Goal: Information Seeking & Learning: Learn about a topic

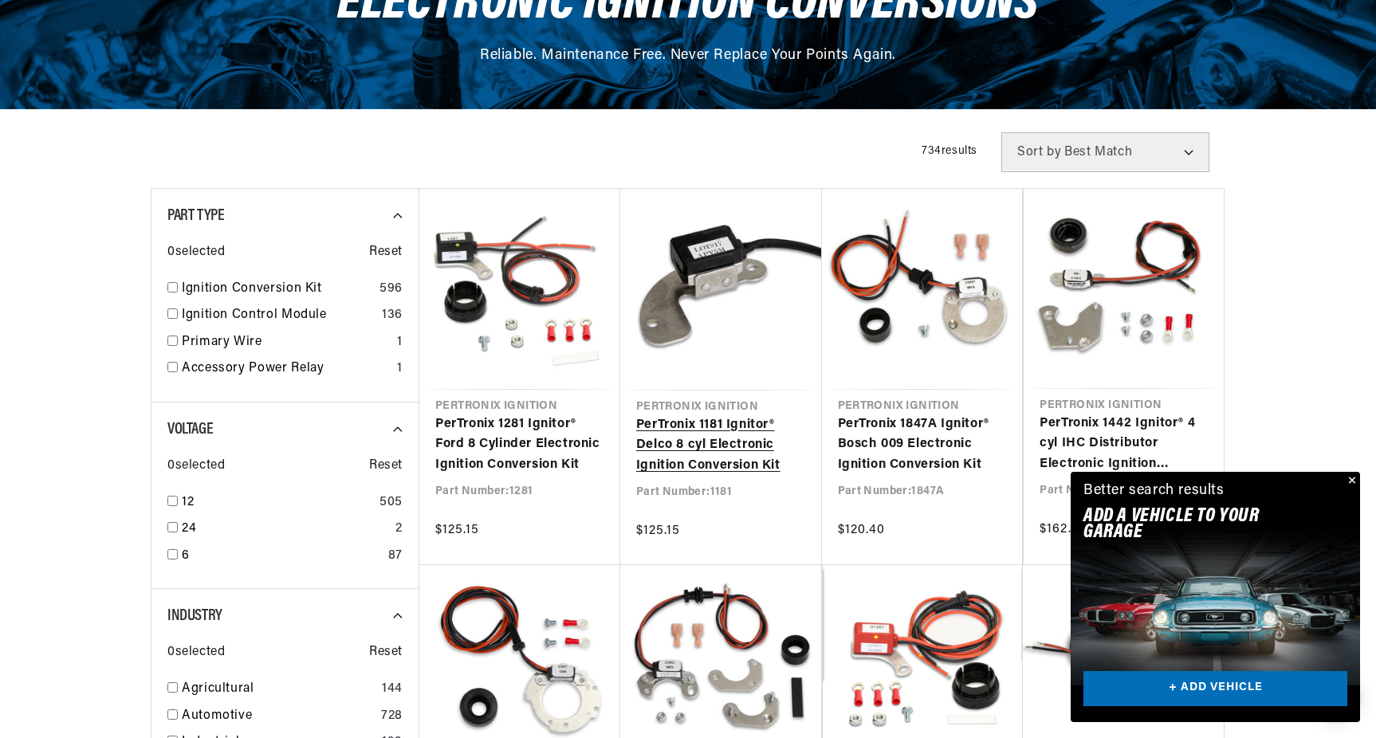
scroll to position [0, 483]
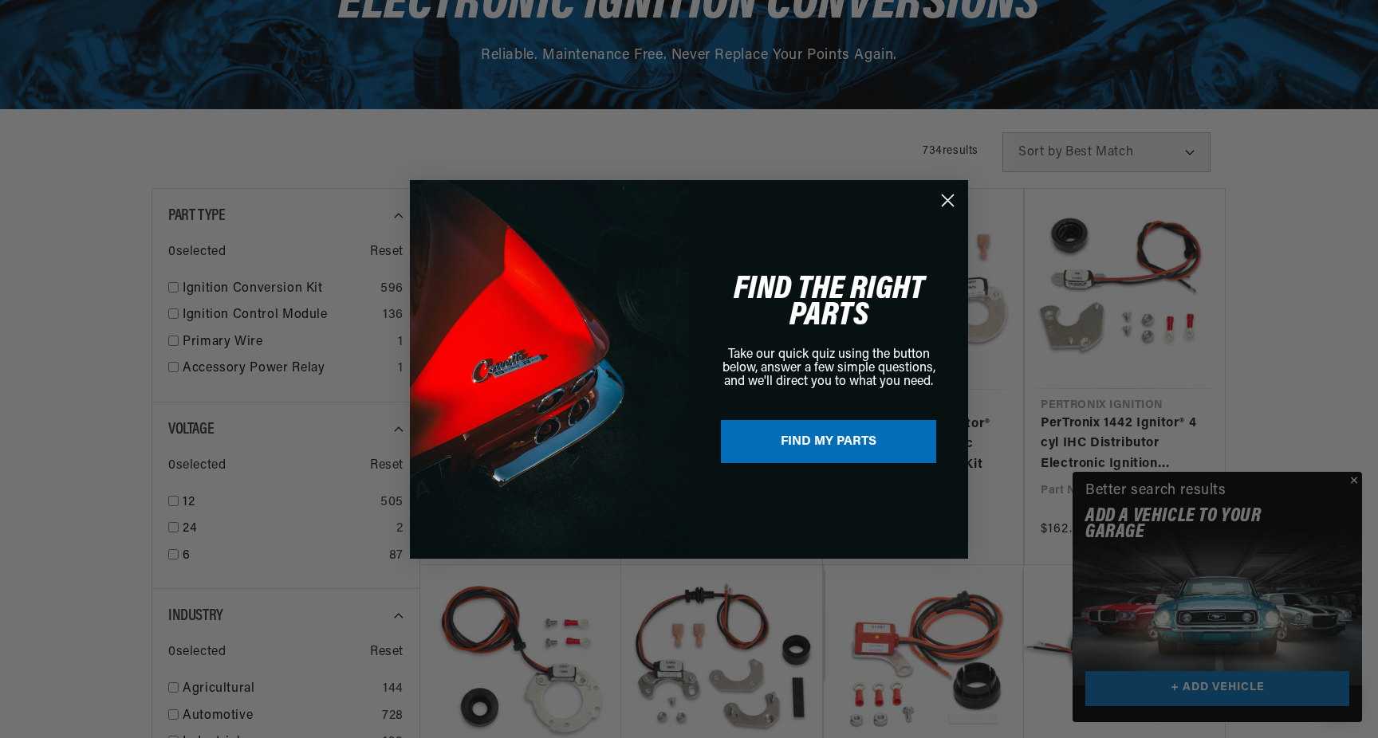
click at [944, 200] on circle "Close dialog" at bounding box center [947, 200] width 26 height 26
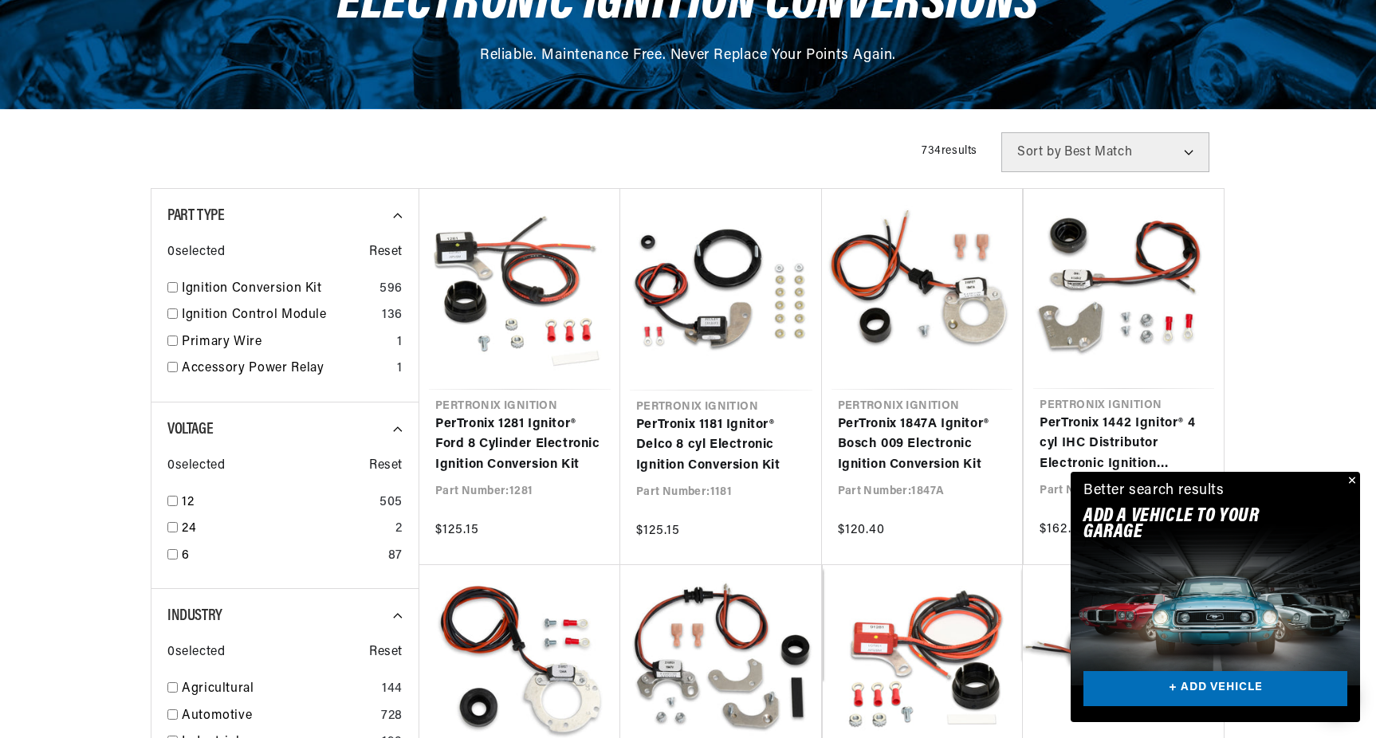
click at [1355, 478] on button "Close" at bounding box center [1350, 481] width 19 height 19
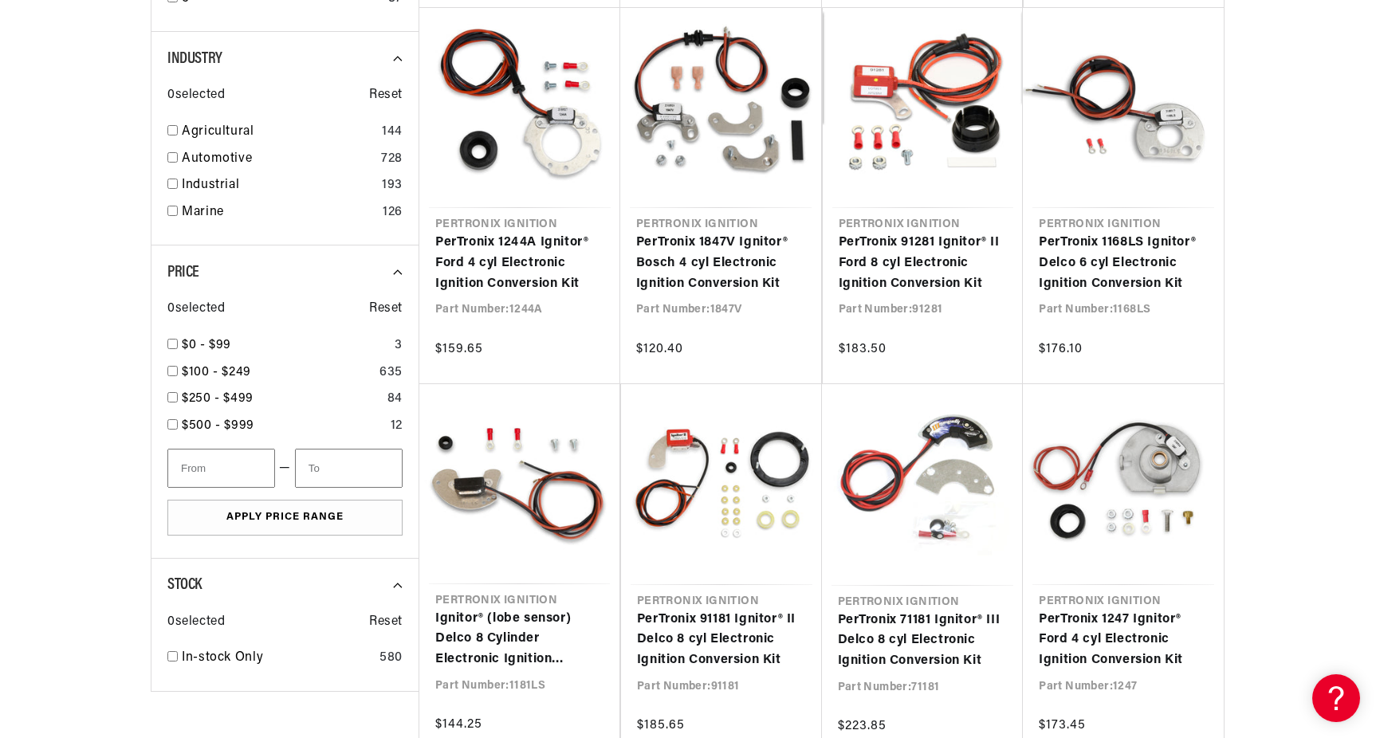
scroll to position [797, 0]
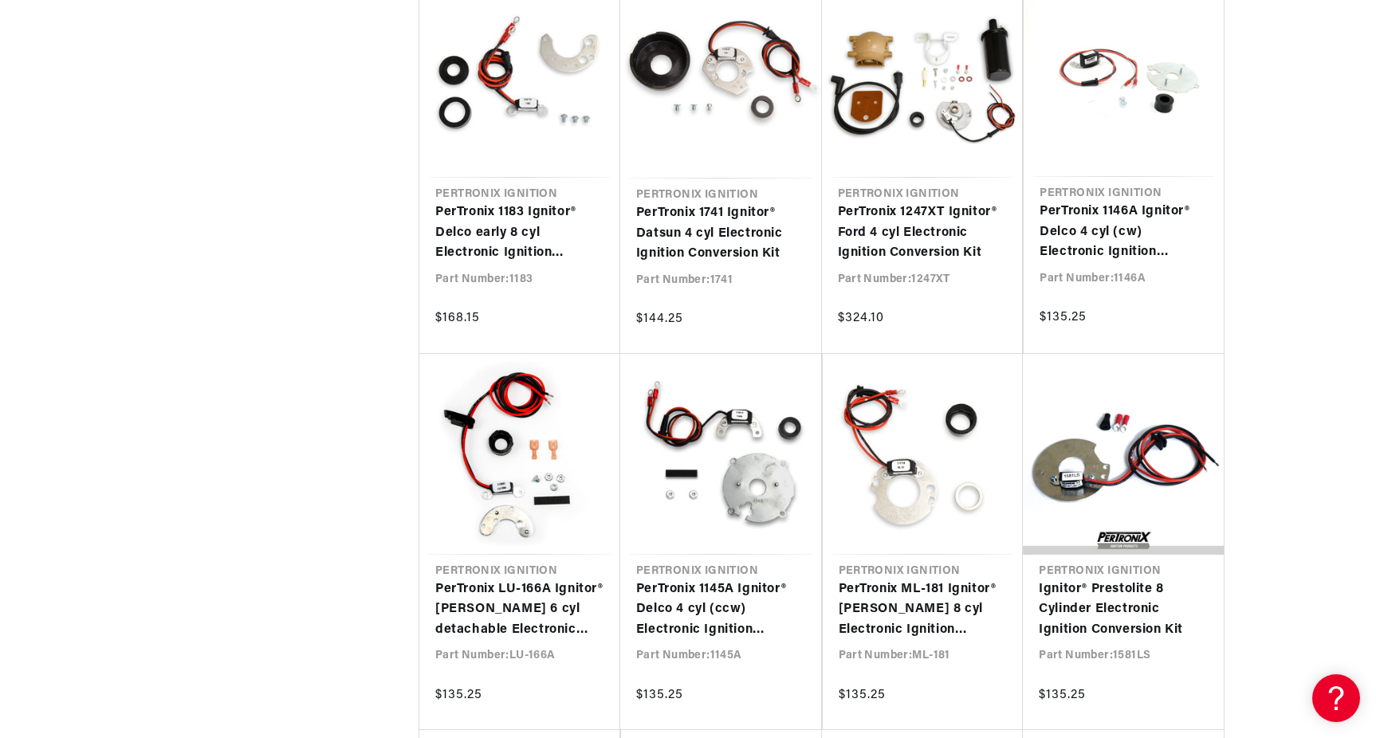
scroll to position [0, 483]
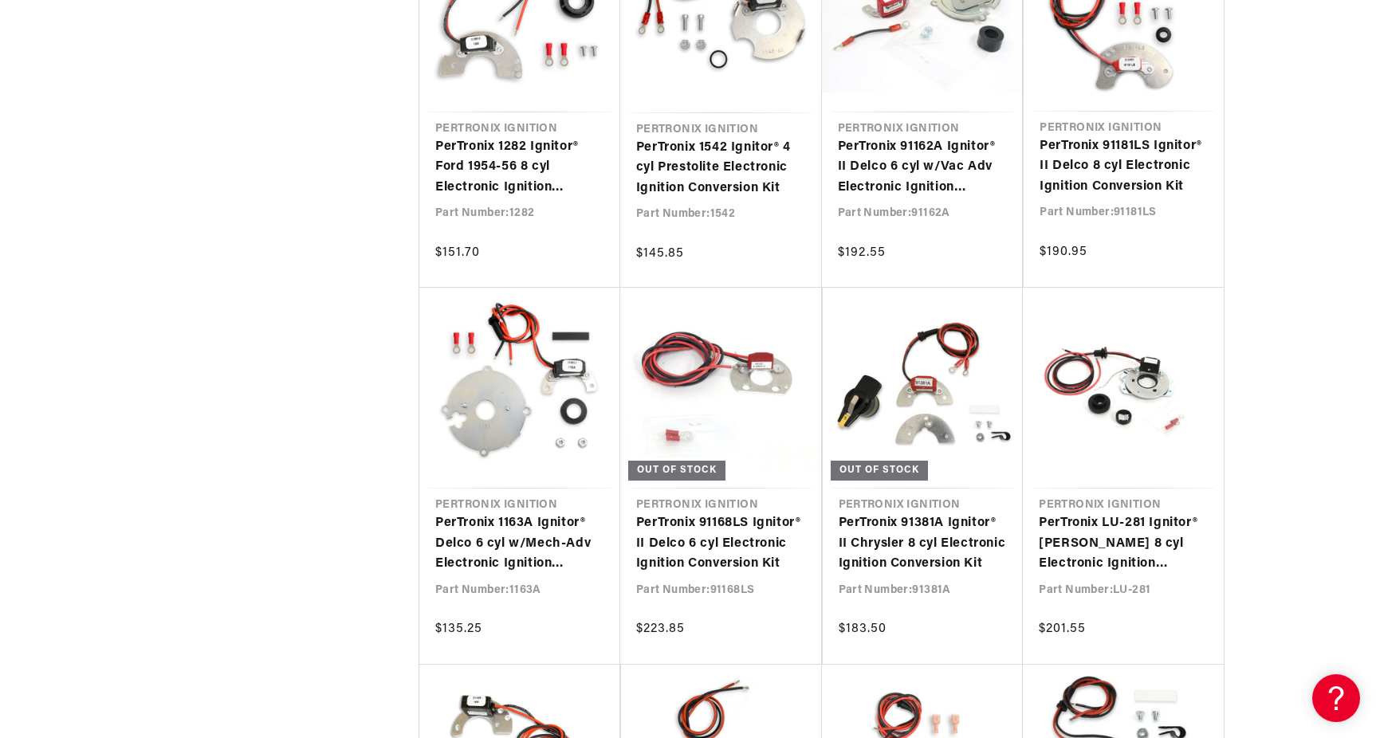
scroll to position [0, 483]
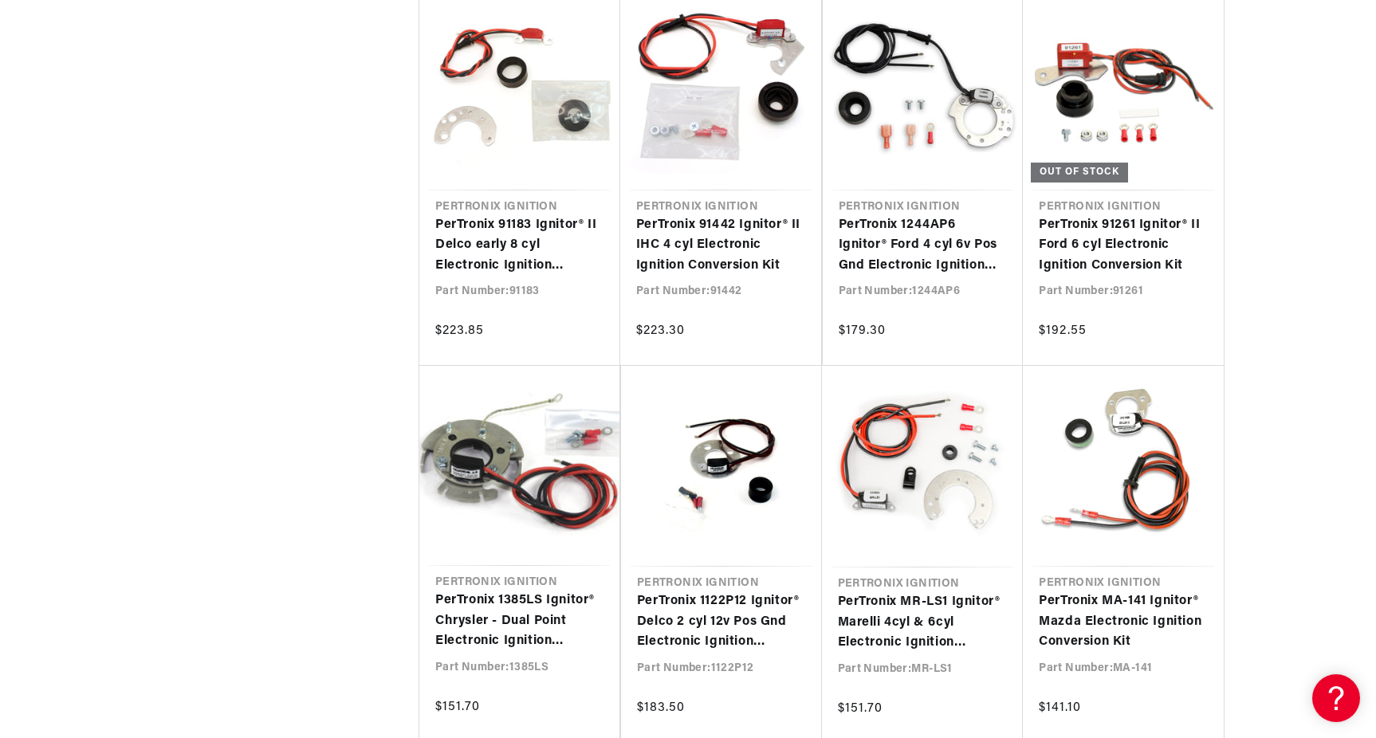
scroll to position [5342, 0]
